Goal: Task Accomplishment & Management: Manage account settings

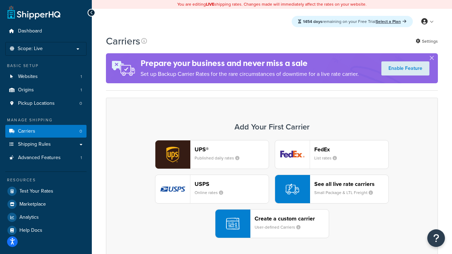
click at [272, 189] on div "UPS® Published daily rates FedEx List rates USPS Online rates See all live rate…" at bounding box center [271, 189] width 317 height 98
click at [352, 149] on header "FedEx" at bounding box center [351, 149] width 74 height 7
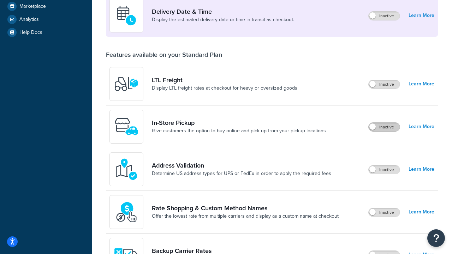
scroll to position [171, 0]
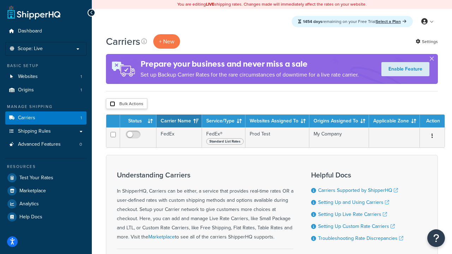
click at [112, 104] on input "checkbox" at bounding box center [112, 103] width 5 height 5
checkbox input "true"
click at [0, 0] on button "Delete" at bounding box center [0, 0] width 0 height 0
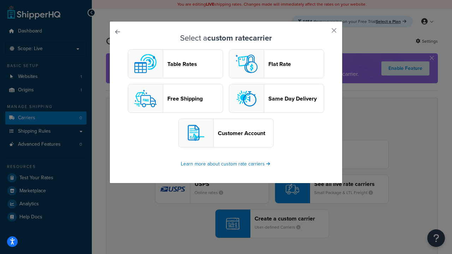
click at [176, 64] on header "Table Rates" at bounding box center [194, 64] width 55 height 7
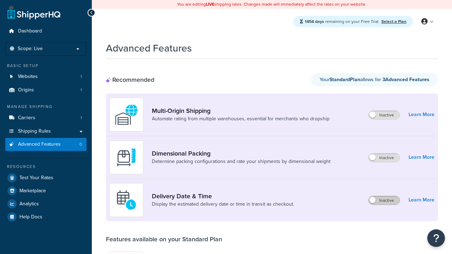
click at [384, 201] on label "Inactive" at bounding box center [384, 200] width 31 height 8
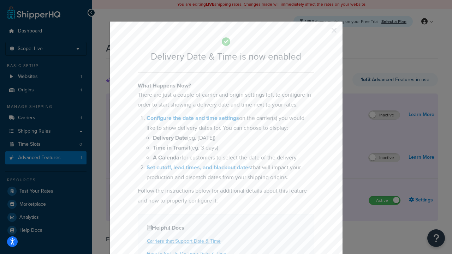
click at [324, 33] on button "button" at bounding box center [324, 33] width 2 height 2
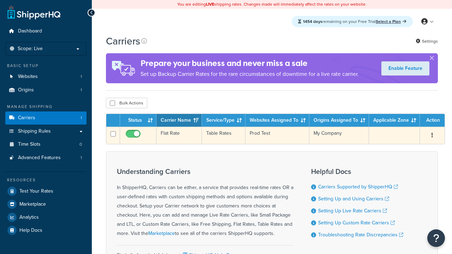
click at [179, 136] on td "Flat Rate" at bounding box center [180, 135] width 46 height 17
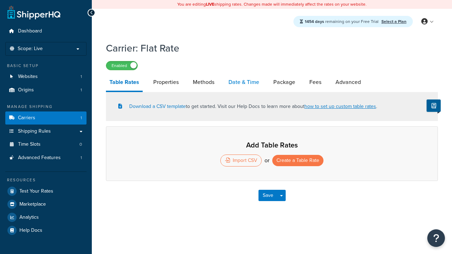
click at [244, 83] on link "Date & Time" at bounding box center [244, 82] width 38 height 17
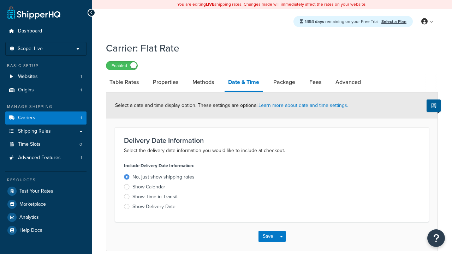
click at [155, 198] on div "Show Time in Transit" at bounding box center [155, 197] width 45 height 7
click at [0, 0] on input "Show Time in Transit" at bounding box center [0, 0] width 0 height 0
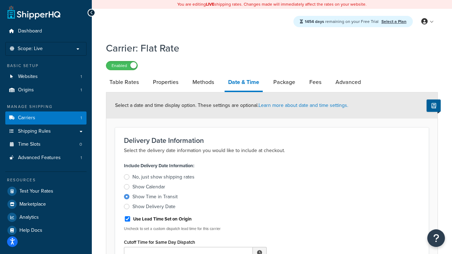
click at [155, 198] on div "Show Time in Transit" at bounding box center [155, 197] width 45 height 7
click at [0, 0] on input "Show Time in Transit" at bounding box center [0, 0] width 0 height 0
type input "11:00 AM"
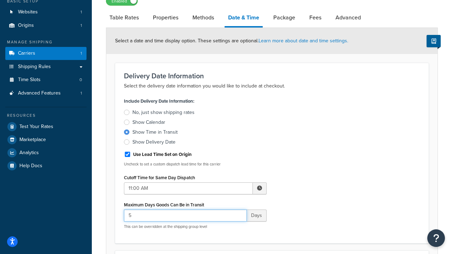
type input "5"
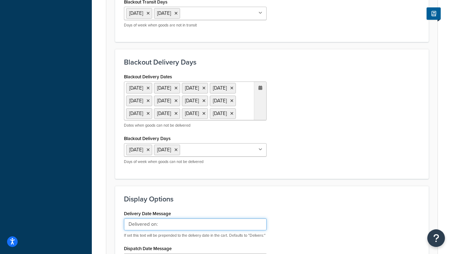
type input "Delivered on:"
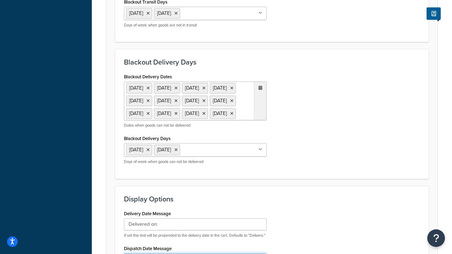
type input "Default Dispatch Message"
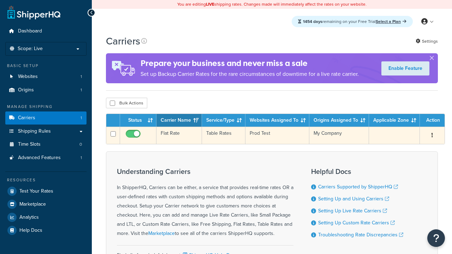
click at [179, 136] on td "Flat Rate" at bounding box center [180, 135] width 46 height 17
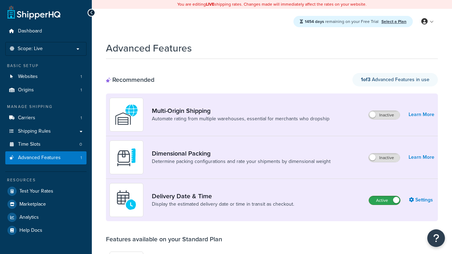
click at [385, 201] on label "Active" at bounding box center [384, 200] width 31 height 8
